Goal: Information Seeking & Learning: Learn about a topic

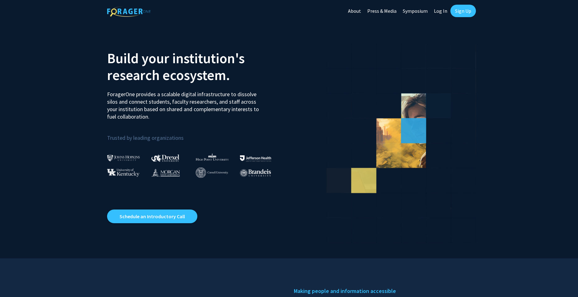
click at [441, 12] on link "Log In" at bounding box center [441, 11] width 20 height 22
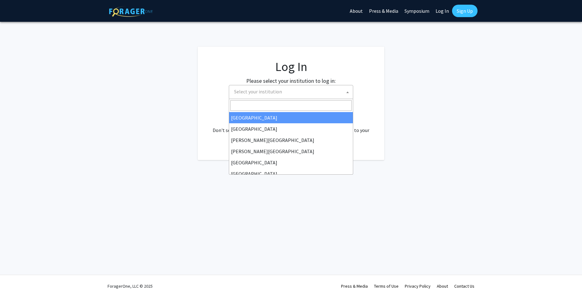
click at [315, 92] on span "Select your institution" at bounding box center [292, 91] width 121 height 13
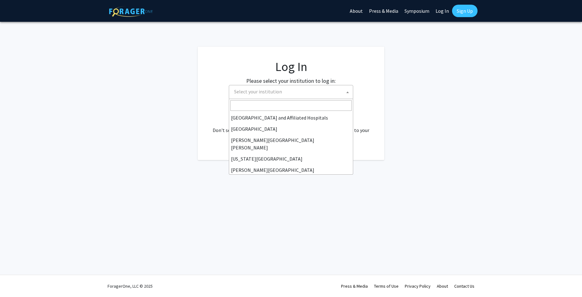
scroll to position [218, 0]
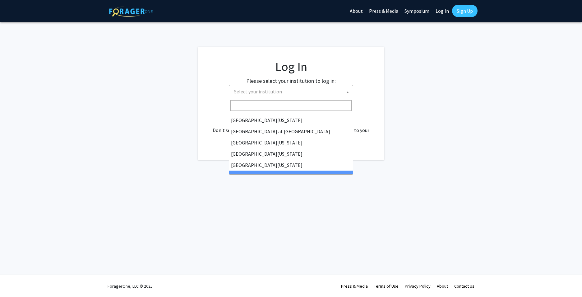
select select "21"
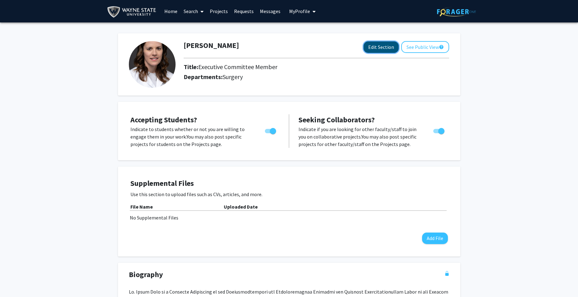
click at [384, 46] on button "Edit Section" at bounding box center [380, 47] width 35 height 12
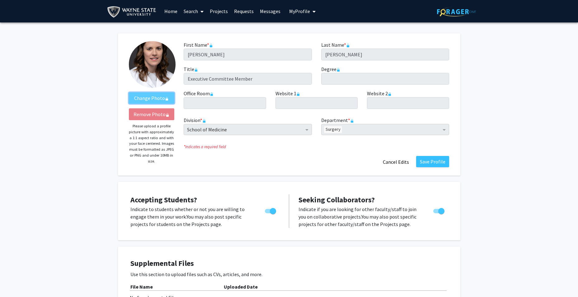
click at [146, 94] on label "Change Photo" at bounding box center [152, 97] width 46 height 11
click at [147, 97] on label "Change Photo" at bounding box center [152, 97] width 46 height 11
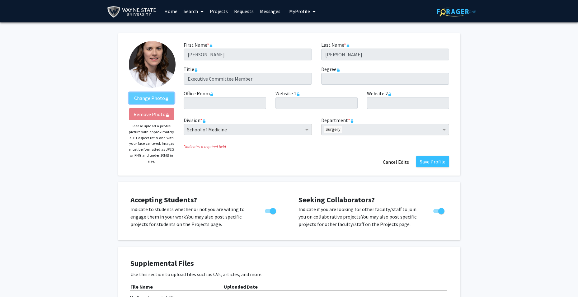
click at [338, 127] on span "Surgery" at bounding box center [333, 129] width 18 height 7
click at [391, 165] on button "Cancel Edits" at bounding box center [396, 162] width 34 height 12
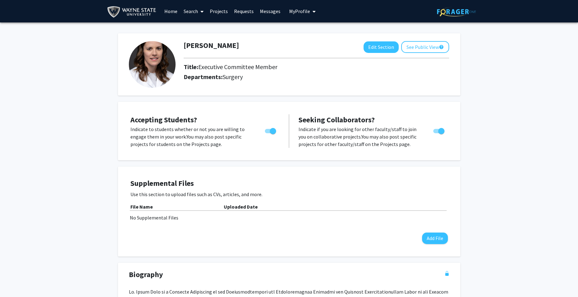
click at [187, 11] on link "Search" at bounding box center [193, 11] width 26 height 22
click at [193, 28] on span "Faculty/Staff" at bounding box center [203, 28] width 46 height 12
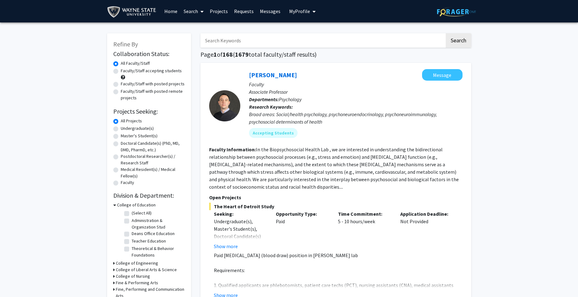
click at [113, 170] on div "Refine By Collaboration Status: Collaboration Status All Faculty/Staff Collabor…" at bounding box center [149, 224] width 84 height 383
click at [121, 170] on label "Medical Resident(s) / Medical Fellow(s)" at bounding box center [153, 172] width 64 height 13
click at [121, 170] on input "Medical Resident(s) / Medical Fellow(s)" at bounding box center [123, 168] width 4 height 4
radio input "true"
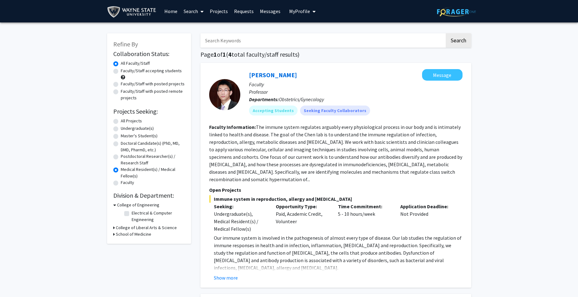
click at [190, 9] on link "Search" at bounding box center [193, 11] width 26 height 22
click at [197, 40] on span "Students" at bounding box center [199, 41] width 38 height 12
